Goal: Find specific page/section: Find specific page/section

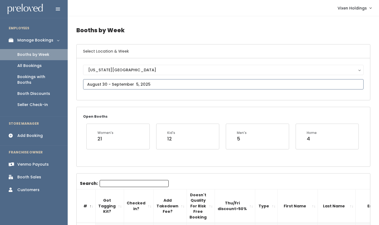
click at [130, 85] on input "text" at bounding box center [223, 84] width 281 height 10
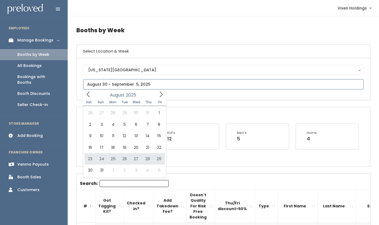
type input "August 23 to August 29"
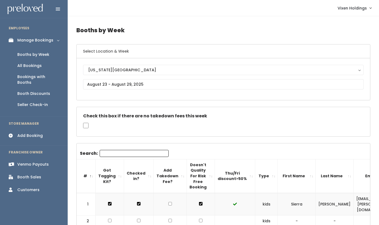
click at [35, 174] on div "Booth Sales" at bounding box center [29, 177] width 24 height 6
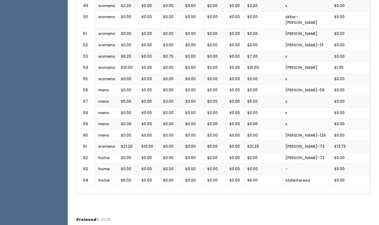
scroll to position [699, 0]
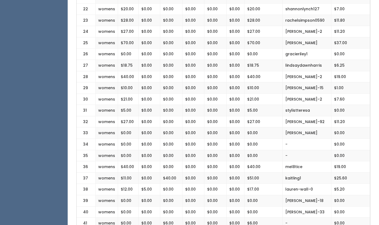
scroll to position [699, 0]
